Goal: Check status: Check status

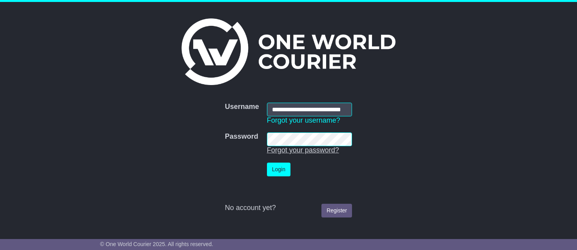
scroll to position [0, 10]
type input "**********"
drag, startPoint x: 277, startPoint y: 170, endPoint x: 272, endPoint y: 167, distance: 6.0
click at [277, 170] on button "Login" at bounding box center [279, 170] width 24 height 14
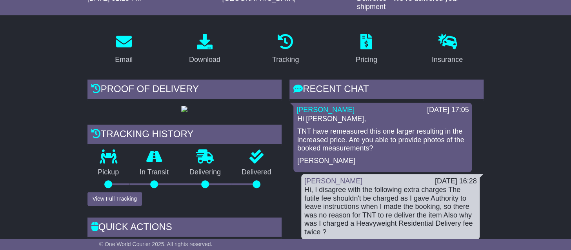
scroll to position [124, 0]
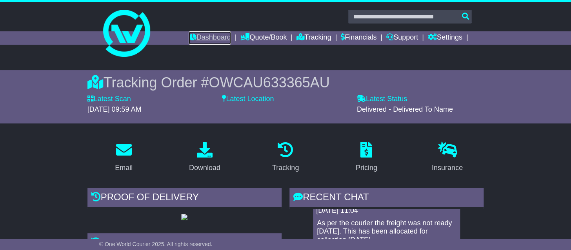
click at [199, 38] on link "Dashboard" at bounding box center [210, 37] width 42 height 13
